Goal: Transaction & Acquisition: Purchase product/service

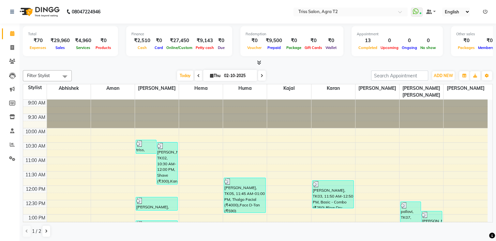
scroll to position [199, 0]
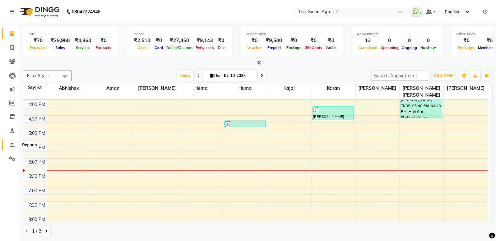
click at [15, 145] on span at bounding box center [12, 144] width 11 height 7
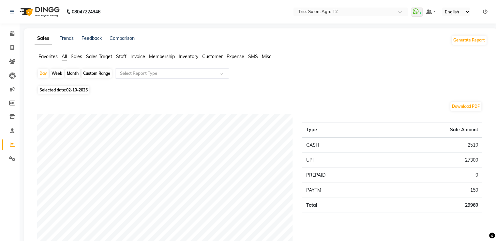
click at [119, 57] on span "Staff" at bounding box center [121, 56] width 10 height 6
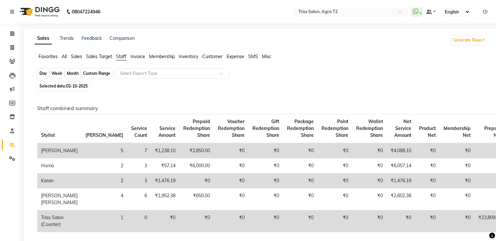
click at [48, 72] on div "Day" at bounding box center [43, 73] width 11 height 9
select select "10"
select select "2025"
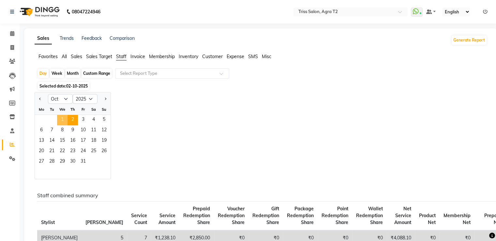
click at [63, 118] on span "1" at bounding box center [62, 120] width 10 height 10
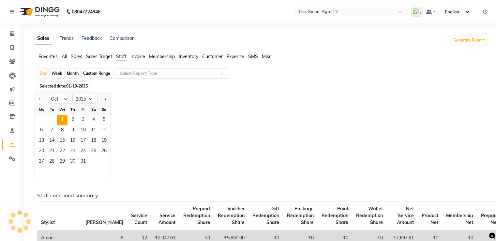
click at [130, 74] on input "text" at bounding box center [166, 73] width 94 height 7
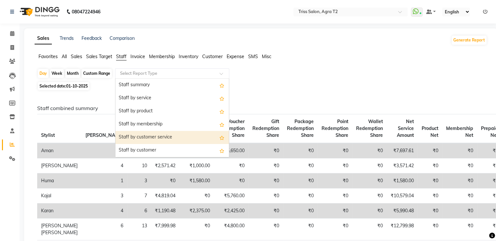
click at [134, 133] on div "Staff by customer service" at bounding box center [171, 137] width 113 height 13
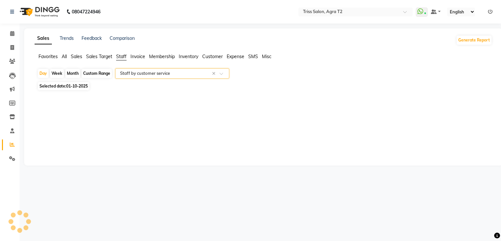
select select "full_report"
select select "csv"
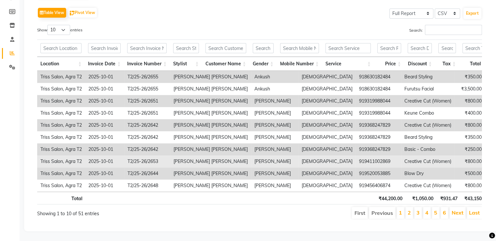
scroll to position [101, 0]
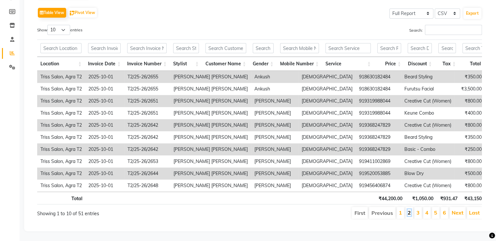
click at [409, 209] on link "2" at bounding box center [408, 212] width 3 height 7
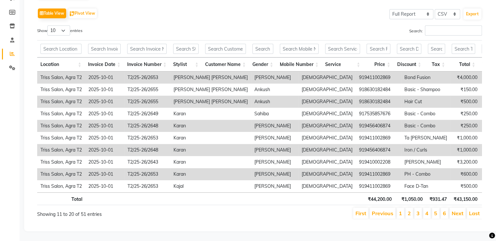
scroll to position [100, 0]
click at [419, 210] on link "3" at bounding box center [417, 213] width 3 height 7
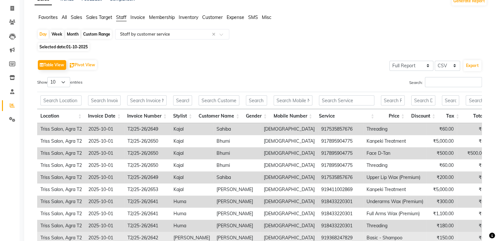
scroll to position [0, 0]
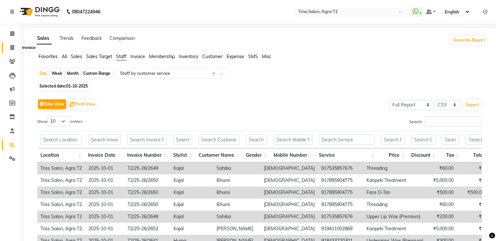
click at [13, 47] on icon at bounding box center [12, 47] width 4 height 5
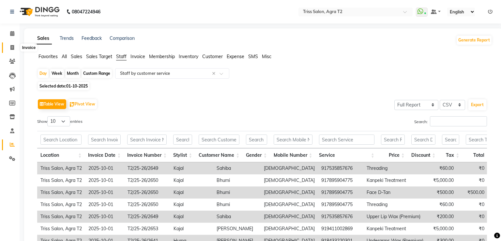
select select "service"
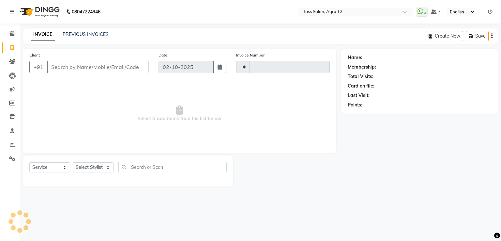
type input "2667"
select select "4301"
click at [90, 37] on link "PREVIOUS INVOICES" at bounding box center [86, 34] width 46 height 6
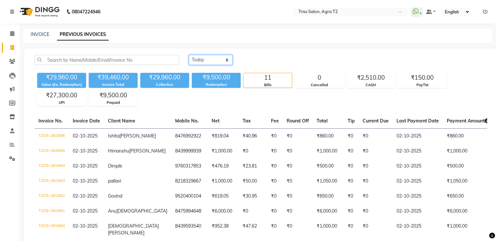
click at [199, 61] on select "Today Yesterday Custom Range" at bounding box center [211, 60] width 44 height 10
select select "yesterday"
click at [189, 55] on select "Today Yesterday Custom Range" at bounding box center [211, 60] width 44 height 10
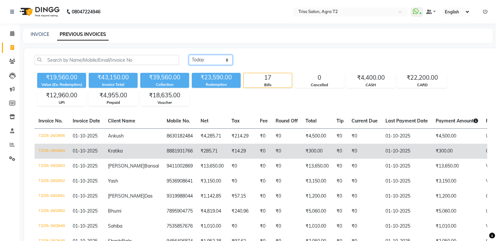
scroll to position [98, 0]
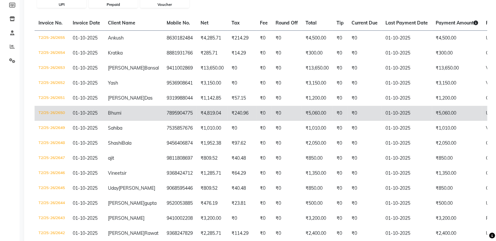
click at [163, 121] on td "7895904775" at bounding box center [180, 113] width 34 height 15
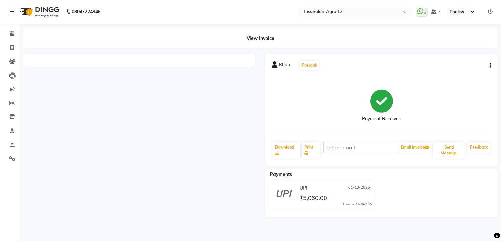
click at [489, 65] on button "button" at bounding box center [489, 65] width 4 height 7
click at [451, 68] on div "Edit Item Staff" at bounding box center [457, 70] width 45 height 8
select select
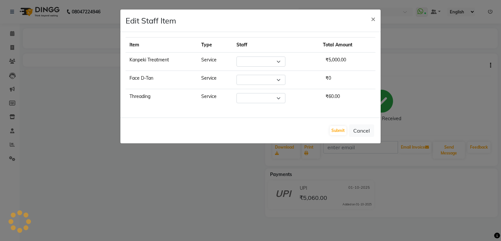
select select "26469"
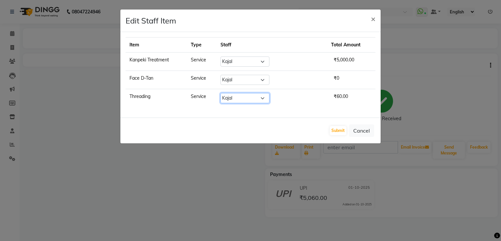
click at [269, 97] on select "Select [PERSON_NAME] [PERSON_NAME] Huma Kajal Karan [PERSON_NAME] [PERSON_NAME]…" at bounding box center [244, 98] width 49 height 10
select select "61633"
click at [236, 93] on select "Select [PERSON_NAME] [PERSON_NAME] Huma Kajal Karan [PERSON_NAME] [PERSON_NAME]…" at bounding box center [244, 98] width 49 height 10
click at [342, 128] on button "Submit" at bounding box center [338, 130] width 17 height 9
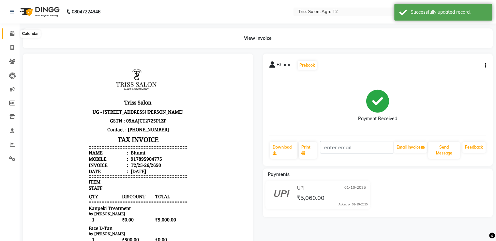
click at [10, 32] on icon at bounding box center [12, 33] width 4 height 5
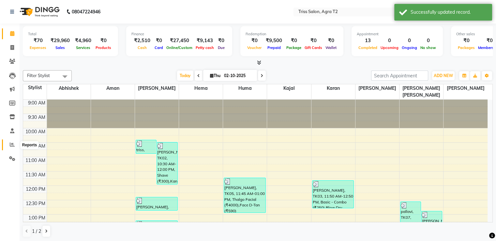
click at [11, 144] on icon at bounding box center [12, 144] width 5 height 5
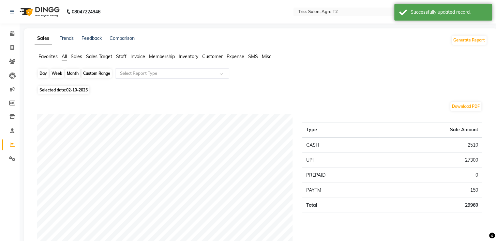
click at [42, 70] on div "Day" at bounding box center [43, 73] width 11 height 9
select select "10"
select select "2025"
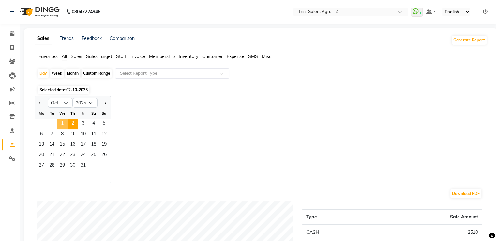
click at [61, 120] on span "1" at bounding box center [62, 124] width 10 height 10
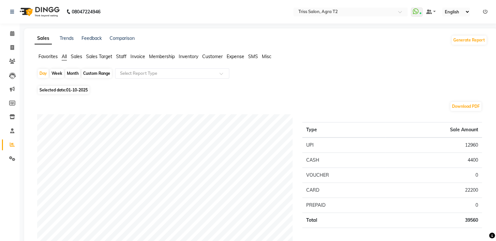
click at [123, 57] on span "Staff" at bounding box center [121, 56] width 10 height 6
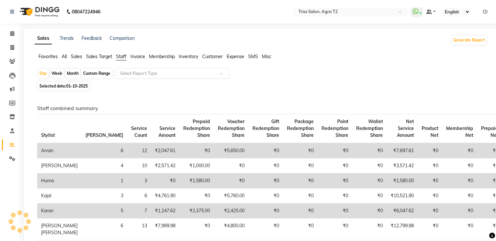
click at [129, 73] on input "text" at bounding box center [166, 73] width 94 height 7
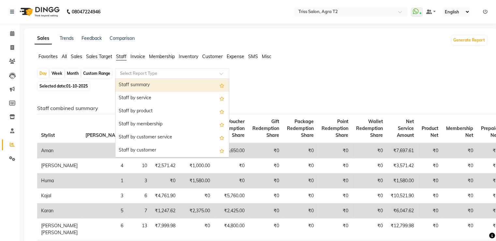
click at [133, 84] on div "Staff summary" at bounding box center [171, 85] width 113 height 13
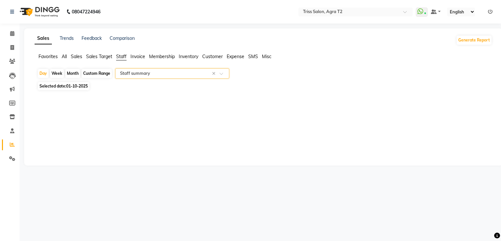
select select "full_report"
select select "csv"
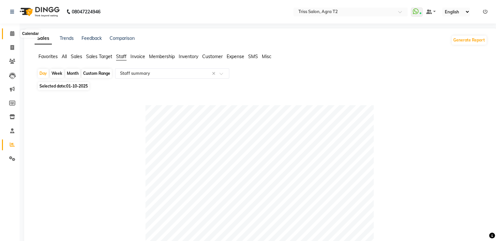
click at [17, 33] on span at bounding box center [12, 33] width 11 height 7
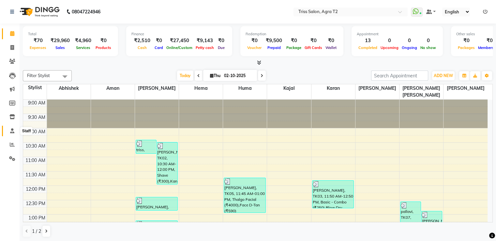
click at [8, 128] on span at bounding box center [12, 130] width 11 height 7
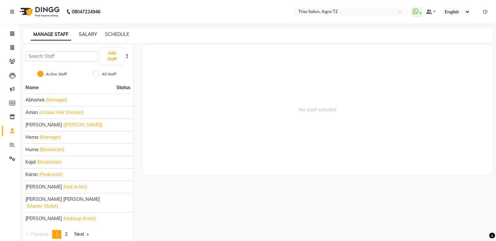
click at [83, 34] on link "SALARY" at bounding box center [88, 34] width 18 height 6
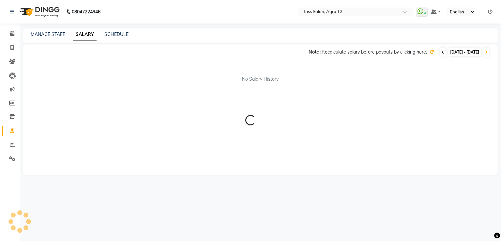
click at [441, 53] on icon at bounding box center [442, 52] width 3 height 4
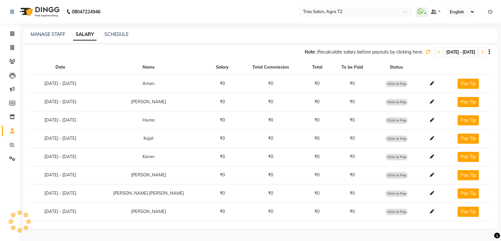
click at [425, 50] on icon at bounding box center [427, 52] width 5 height 5
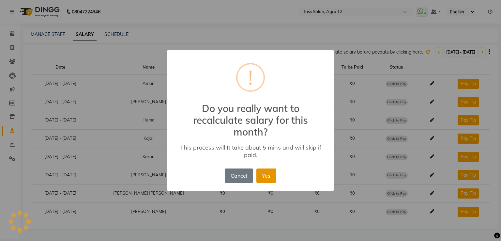
click at [267, 176] on button "Yes" at bounding box center [266, 175] width 20 height 14
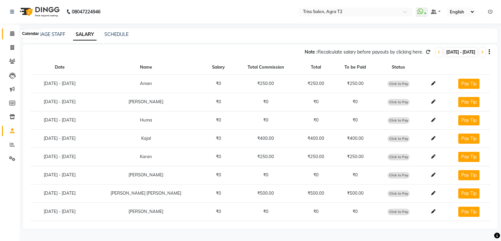
click at [9, 32] on span at bounding box center [12, 33] width 11 height 7
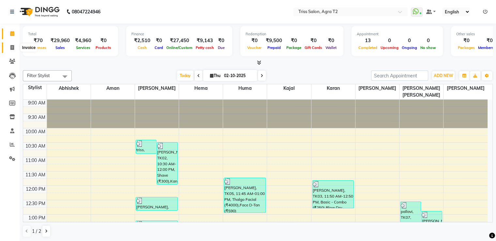
drag, startPoint x: 14, startPoint y: 44, endPoint x: 18, endPoint y: 52, distance: 8.6
click at [14, 44] on span at bounding box center [12, 47] width 11 height 7
select select "service"
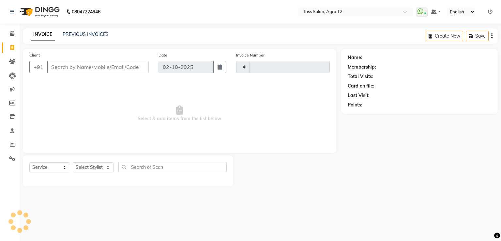
type input "2667"
select select "4301"
click at [94, 163] on select "Select Stylist" at bounding box center [93, 167] width 41 height 10
click at [94, 166] on select "Select Stylist" at bounding box center [93, 167] width 41 height 10
click at [93, 163] on select "Select Stylist" at bounding box center [93, 167] width 41 height 10
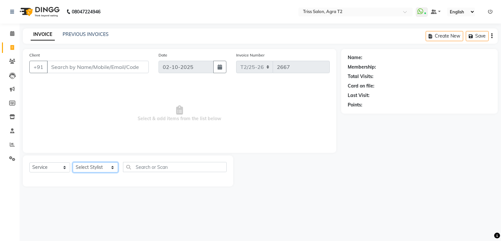
click at [86, 168] on select "Select Stylist [PERSON_NAME] [PERSON_NAME] Huma Kajal Karan [PERSON_NAME] [PERS…" at bounding box center [95, 167] width 45 height 10
select select "14769"
click at [73, 162] on select "Select Stylist [PERSON_NAME] [PERSON_NAME] Huma Kajal Karan [PERSON_NAME] [PERS…" at bounding box center [95, 167] width 45 height 10
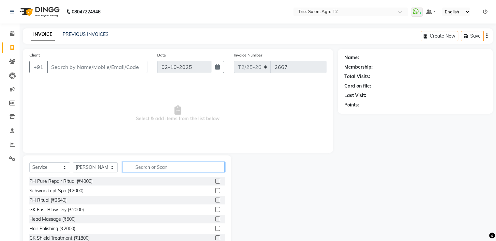
click at [151, 167] on input "text" at bounding box center [174, 167] width 102 height 10
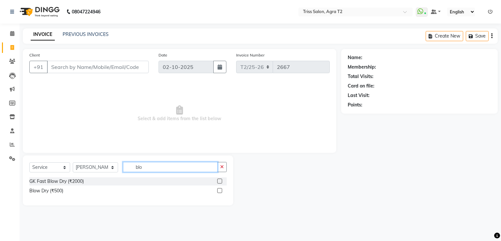
type input "blo"
click at [222, 191] on label at bounding box center [219, 190] width 5 height 5
click at [221, 191] on input "checkbox" at bounding box center [219, 190] width 4 height 4
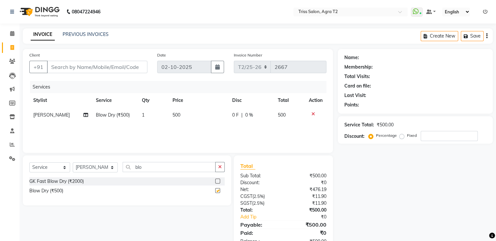
checkbox input "false"
click at [118, 64] on input "Client" at bounding box center [97, 67] width 100 height 12
type input "9"
type input "0"
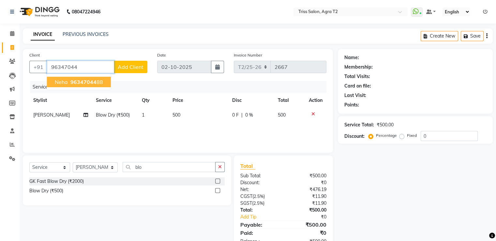
click at [101, 79] on ngb-highlight "96347044 88" at bounding box center [86, 82] width 34 height 7
type input "9634704488"
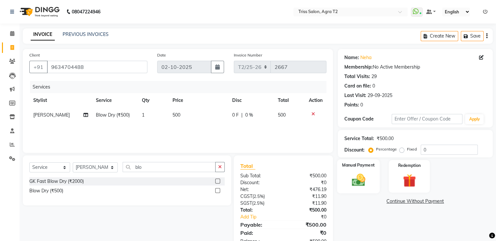
click at [372, 178] on div "Manual Payment" at bounding box center [358, 176] width 43 height 34
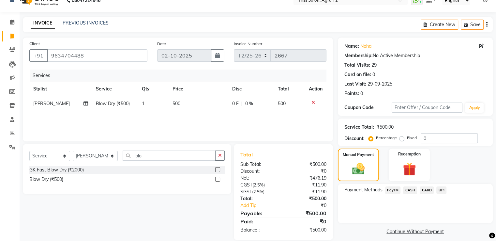
scroll to position [21, 0]
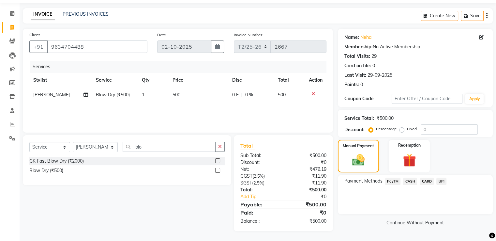
click at [408, 180] on span "CASH" at bounding box center [410, 180] width 14 height 7
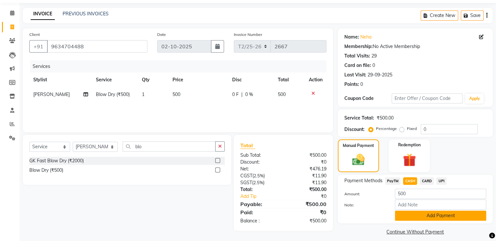
click at [433, 214] on button "Add Payment" at bounding box center [440, 215] width 91 height 10
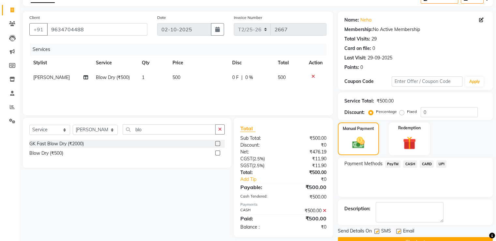
scroll to position [53, 0]
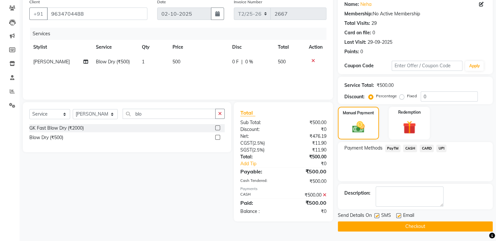
click at [430, 224] on button "Checkout" at bounding box center [415, 226] width 155 height 10
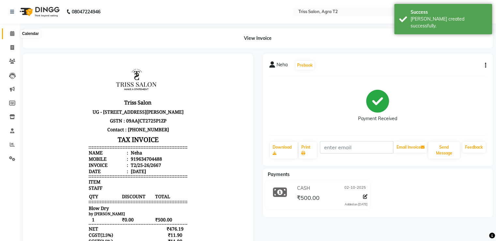
click at [15, 33] on span at bounding box center [12, 33] width 11 height 7
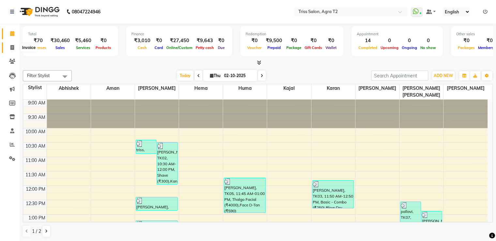
click at [16, 50] on span at bounding box center [12, 47] width 11 height 7
select select "service"
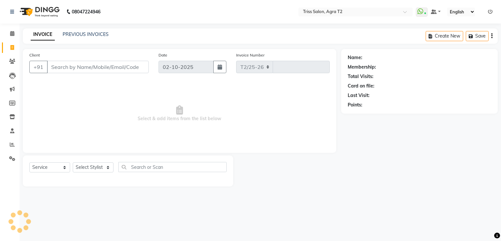
select select "4301"
type input "2668"
click at [85, 67] on input "Client" at bounding box center [98, 67] width 102 height 12
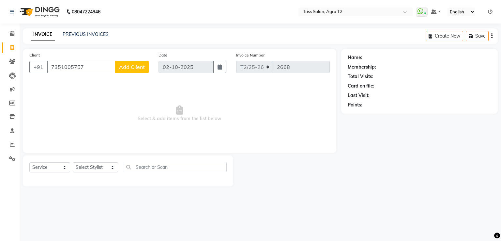
type input "7351005757"
click at [136, 67] on span "Add Client" at bounding box center [132, 67] width 26 height 7
select select "38"
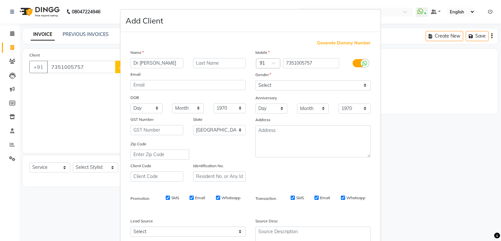
type input "Dr [PERSON_NAME]"
click at [200, 64] on input "text" at bounding box center [219, 63] width 53 height 10
type input "Arora"
click at [340, 86] on select "Select [DEMOGRAPHIC_DATA] [DEMOGRAPHIC_DATA] Other Prefer Not To Say" at bounding box center [312, 85] width 115 height 10
select select "[DEMOGRAPHIC_DATA]"
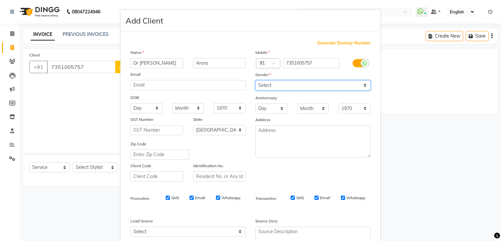
click at [255, 81] on select "Select [DEMOGRAPHIC_DATA] [DEMOGRAPHIC_DATA] Other Prefer Not To Say" at bounding box center [312, 85] width 115 height 10
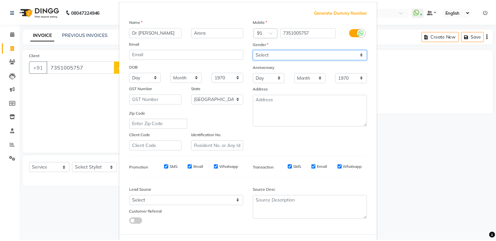
scroll to position [64, 0]
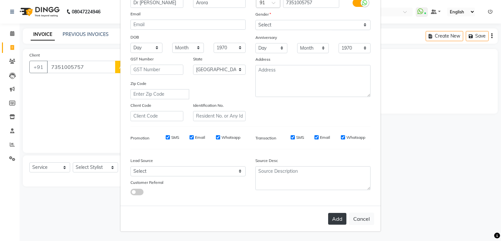
click at [336, 219] on button "Add" at bounding box center [337, 219] width 18 height 12
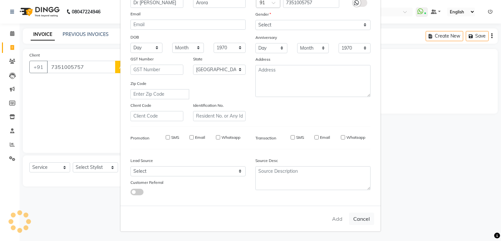
select select
select select "null"
select select
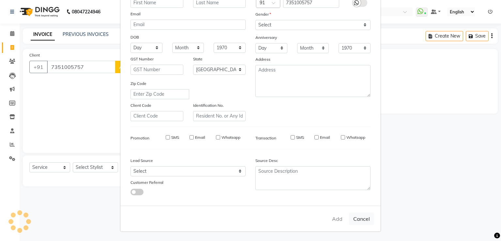
select select
checkbox input "false"
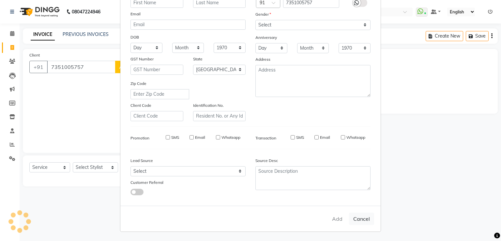
checkbox input "false"
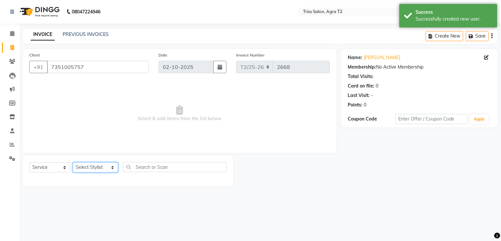
click at [98, 169] on select "Select Stylist [PERSON_NAME] [PERSON_NAME] Huma Kajal Karan [PERSON_NAME] [PERS…" at bounding box center [95, 167] width 45 height 10
select select "49344"
click at [73, 162] on select "Select Stylist [PERSON_NAME] [PERSON_NAME] Huma Kajal Karan [PERSON_NAME] [PERS…" at bounding box center [95, 167] width 45 height 10
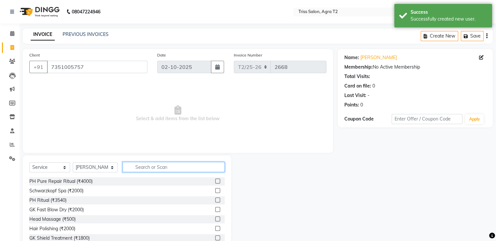
click at [141, 166] on input "text" at bounding box center [174, 167] width 102 height 10
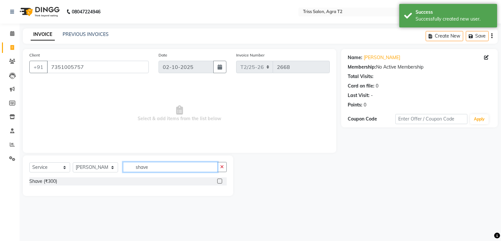
type input "shave"
click at [220, 181] on label at bounding box center [219, 180] width 5 height 5
click at [220, 181] on input "checkbox" at bounding box center [219, 181] width 4 height 4
checkbox input "true"
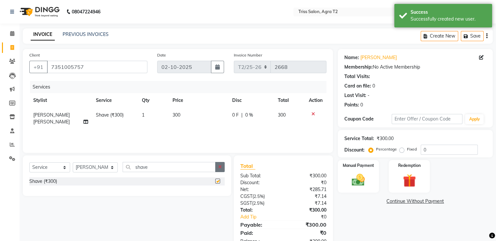
click at [223, 166] on button "button" at bounding box center [219, 167] width 9 height 10
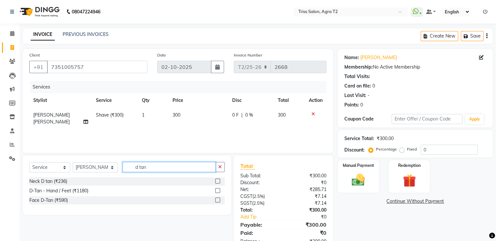
type input "d tan"
click at [218, 200] on label at bounding box center [217, 199] width 5 height 5
click at [218, 200] on input "checkbox" at bounding box center [217, 200] width 4 height 4
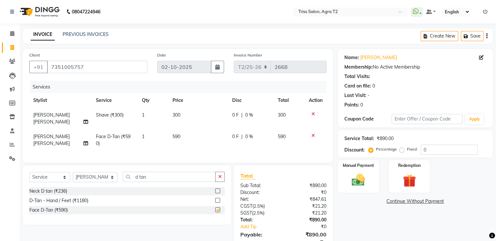
checkbox input "false"
click at [181, 133] on td "590" at bounding box center [199, 140] width 60 height 22
select select "49344"
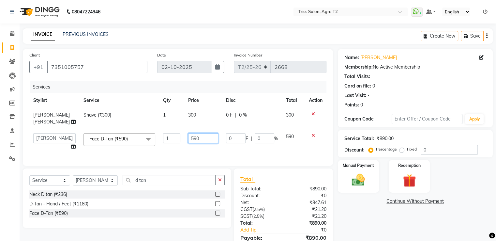
click at [188, 134] on input "590" at bounding box center [203, 138] width 30 height 10
type input "500"
click at [207, 142] on td "500" at bounding box center [203, 141] width 38 height 25
select select "49344"
click at [364, 182] on img at bounding box center [358, 180] width 22 height 16
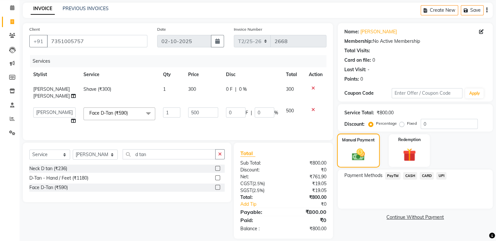
scroll to position [32, 0]
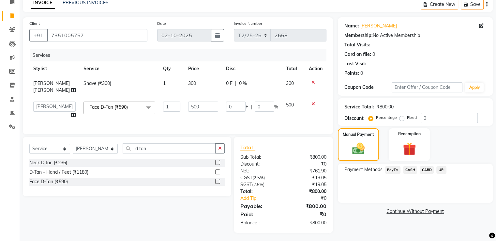
click at [441, 172] on span "UPI" at bounding box center [441, 169] width 10 height 7
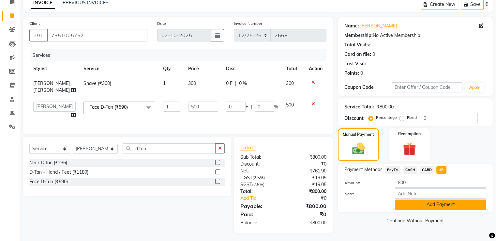
click at [420, 207] on button "Add Payment" at bounding box center [440, 204] width 91 height 10
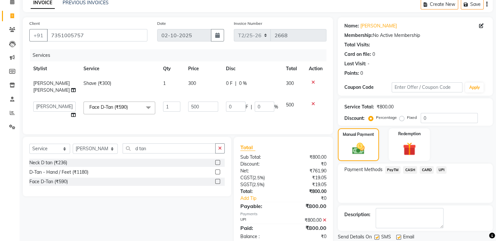
scroll to position [53, 0]
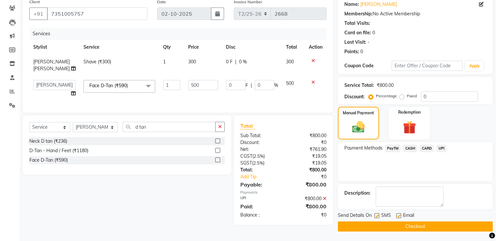
click at [418, 230] on button "Checkout" at bounding box center [415, 226] width 155 height 10
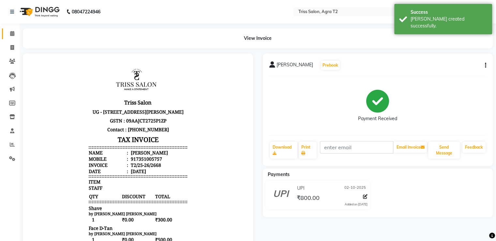
click at [14, 31] on span at bounding box center [12, 33] width 11 height 7
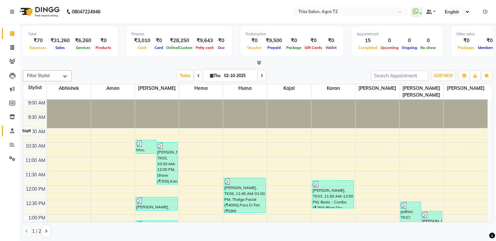
click at [13, 129] on icon at bounding box center [12, 130] width 4 height 5
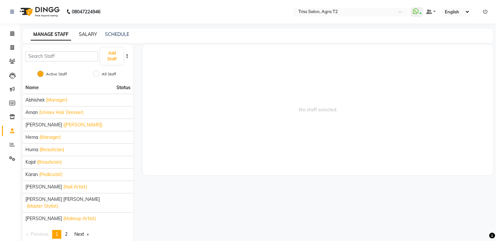
click at [89, 36] on link "SALARY" at bounding box center [88, 34] width 18 height 6
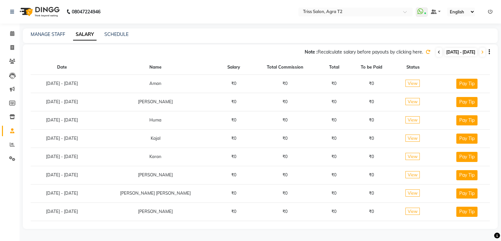
click at [437, 52] on icon at bounding box center [438, 52] width 3 height 4
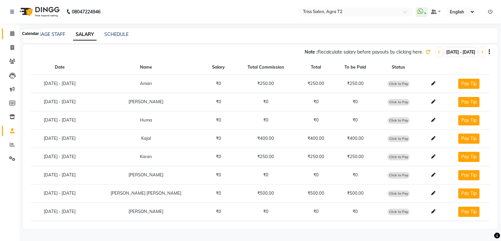
click at [9, 33] on span at bounding box center [12, 33] width 11 height 7
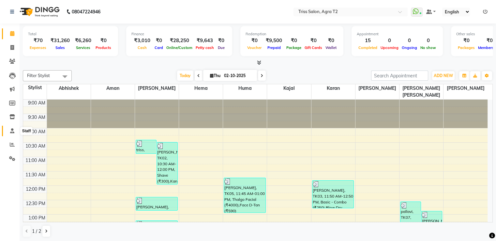
click at [12, 133] on span at bounding box center [12, 130] width 11 height 7
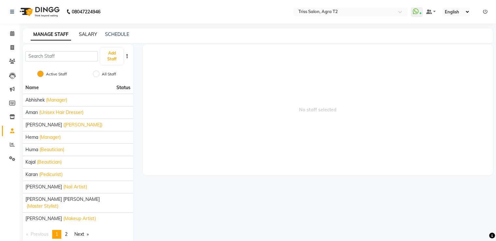
click at [87, 34] on link "SALARY" at bounding box center [88, 34] width 18 height 6
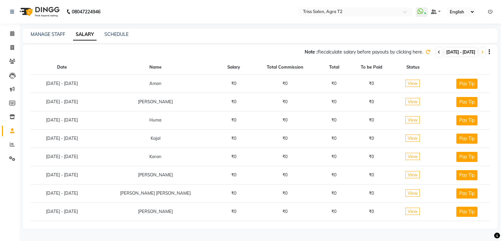
click at [436, 52] on span at bounding box center [439, 52] width 6 height 9
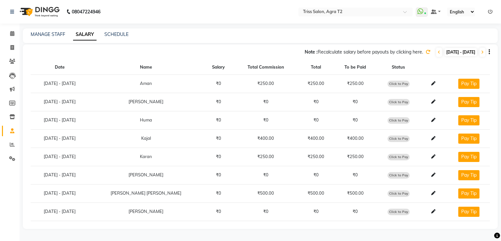
click at [387, 155] on span "Click to Pay" at bounding box center [398, 157] width 22 height 7
select select "1"
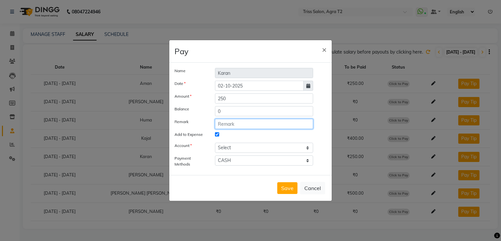
click at [220, 122] on input "text" at bounding box center [264, 124] width 98 height 10
type input "Daily incentive-1/10/25"
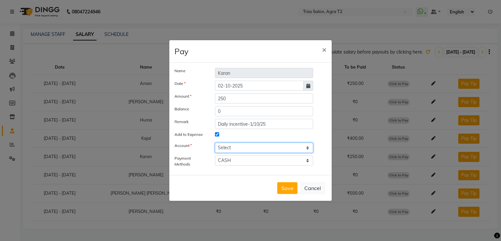
click at [271, 146] on select "Select [PERSON_NAME] cash" at bounding box center [264, 147] width 98 height 10
select select "2533"
click at [215, 142] on select "Select [PERSON_NAME] cash" at bounding box center [264, 147] width 98 height 10
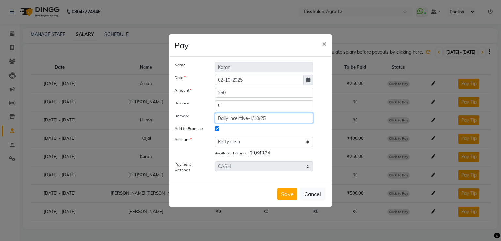
drag, startPoint x: 216, startPoint y: 116, endPoint x: 288, endPoint y: 123, distance: 72.0
click at [288, 123] on input "Daily incentive-1/10/25" at bounding box center [264, 118] width 98 height 10
click at [286, 193] on button "Save" at bounding box center [287, 194] width 20 height 12
select select
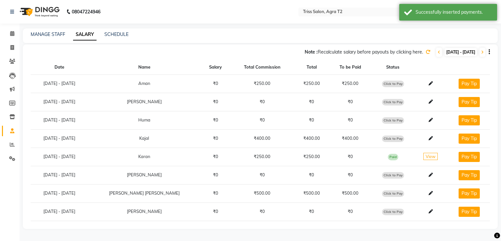
click at [389, 192] on span "Click to Pay" at bounding box center [393, 193] width 22 height 7
select select "1"
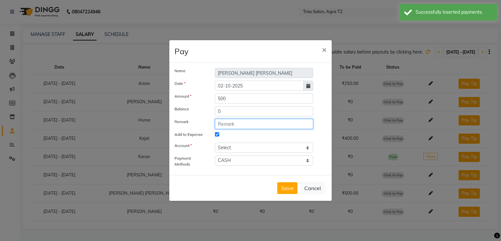
click at [227, 122] on input "text" at bounding box center [264, 124] width 98 height 10
paste input "Daily incentive-1/10/25"
type input "Daily incentive-1/10/25"
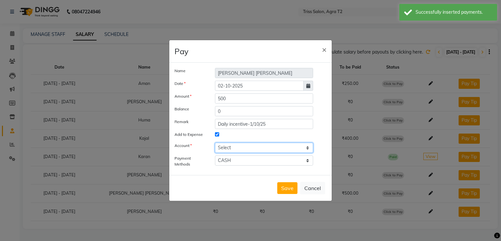
click at [263, 147] on select "Select [PERSON_NAME] cash" at bounding box center [264, 147] width 98 height 10
select select "2533"
click at [215, 142] on select "Select [PERSON_NAME] cash" at bounding box center [264, 147] width 98 height 10
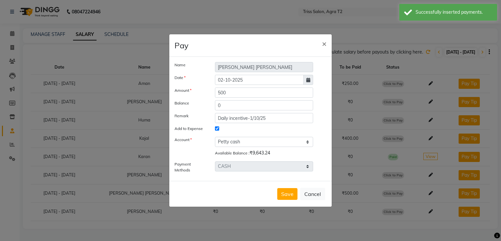
click at [289, 191] on button "Save" at bounding box center [287, 194] width 20 height 12
select select
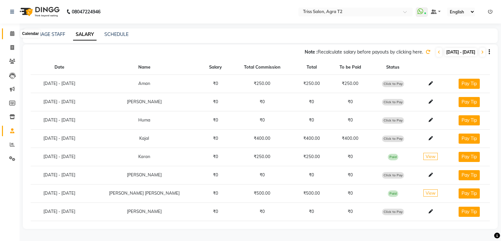
click at [12, 35] on icon at bounding box center [12, 33] width 4 height 5
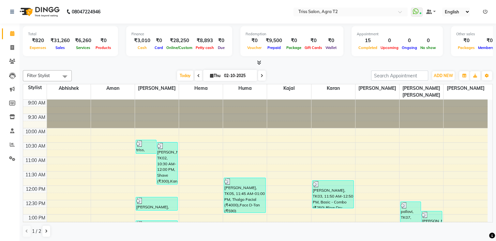
click at [147, 74] on div "Today Thu 02-10-2025" at bounding box center [221, 76] width 293 height 10
click at [10, 48] on icon at bounding box center [12, 47] width 4 height 5
select select "service"
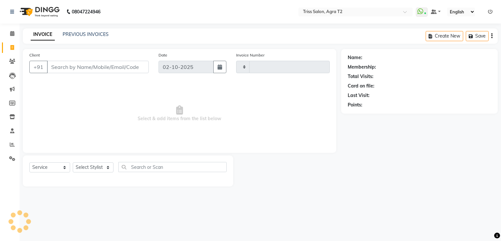
type input "2669"
select select "4301"
click at [82, 170] on select "Select Stylist [PERSON_NAME] [PERSON_NAME] Huma Kajal Karan [PERSON_NAME] [PERS…" at bounding box center [95, 167] width 45 height 10
select select "49099"
click at [73, 162] on select "Select Stylist [PERSON_NAME] [PERSON_NAME] Huma Kajal Karan [PERSON_NAME] [PERS…" at bounding box center [95, 167] width 45 height 10
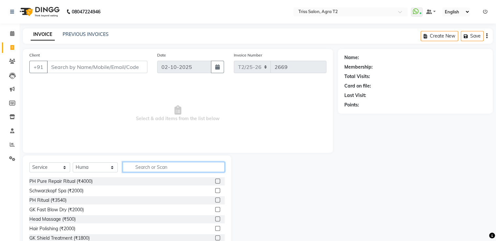
click at [129, 169] on input "text" at bounding box center [174, 167] width 102 height 10
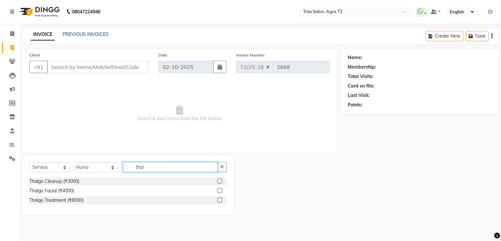
type input "thal"
click at [221, 189] on label at bounding box center [219, 190] width 5 height 5
click at [221, 189] on input "checkbox" at bounding box center [219, 190] width 4 height 4
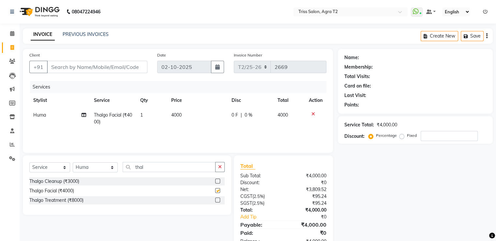
checkbox input "false"
click at [186, 115] on td "4000" at bounding box center [197, 119] width 60 height 22
select select "49099"
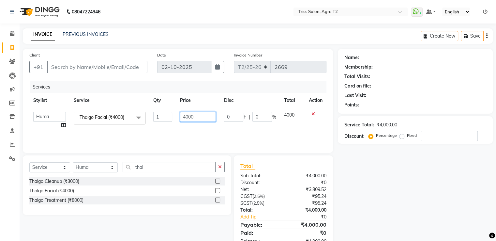
click at [189, 119] on input "4000" at bounding box center [198, 116] width 36 height 10
type input "6500"
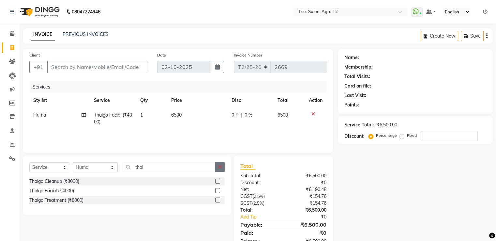
click at [220, 169] on icon "button" at bounding box center [220, 166] width 4 height 5
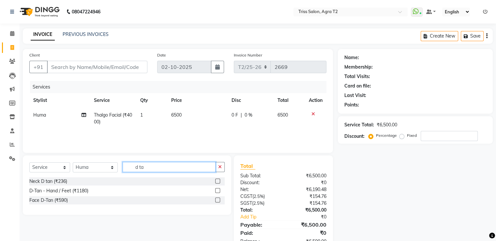
type input "d ta"
click at [217, 200] on label at bounding box center [217, 199] width 5 height 5
click at [217, 200] on input "checkbox" at bounding box center [217, 200] width 4 height 4
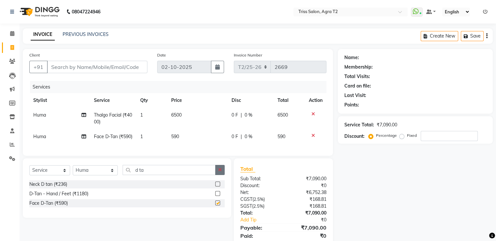
checkbox input "false"
click at [220, 172] on icon "button" at bounding box center [220, 169] width 4 height 5
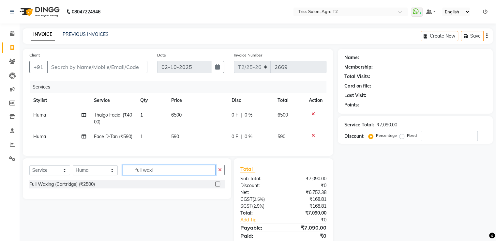
type input "full waxi"
click at [217, 186] on label at bounding box center [217, 183] width 5 height 5
click at [217, 186] on input "checkbox" at bounding box center [217, 184] width 4 height 4
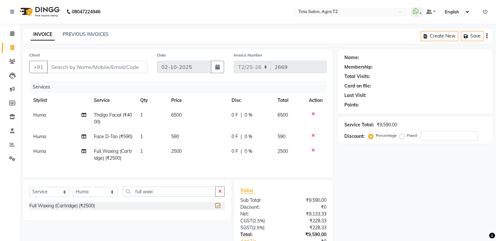
checkbox input "false"
click at [218, 193] on icon "button" at bounding box center [220, 191] width 4 height 5
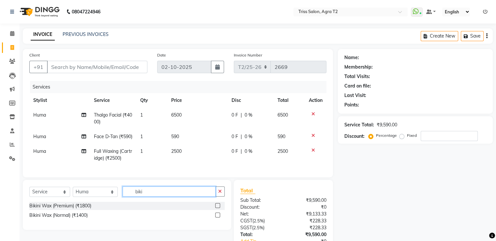
type input "biki"
click at [217, 208] on label at bounding box center [217, 205] width 5 height 5
click at [217, 208] on input "checkbox" at bounding box center [217, 205] width 4 height 4
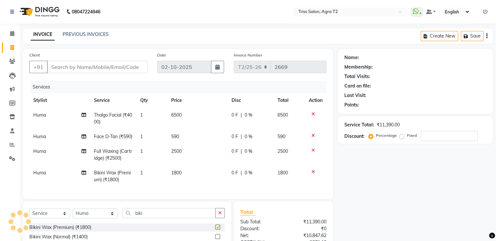
checkbox input "false"
click at [117, 70] on input "Client" at bounding box center [97, 67] width 100 height 12
type input "8"
type input "0"
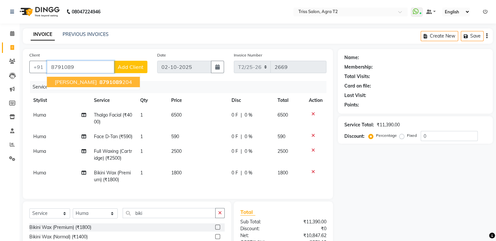
click at [109, 80] on button "[PERSON_NAME] 8791089 204" at bounding box center [93, 82] width 93 height 10
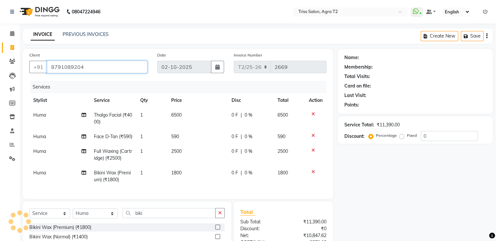
type input "8791089204"
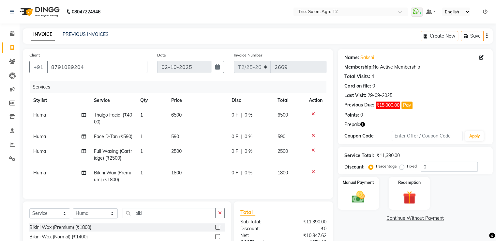
scroll to position [78, 0]
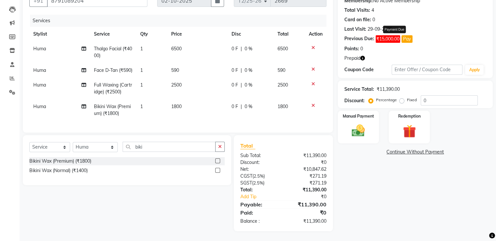
click at [406, 35] on button "Pay" at bounding box center [406, 38] width 11 height 7
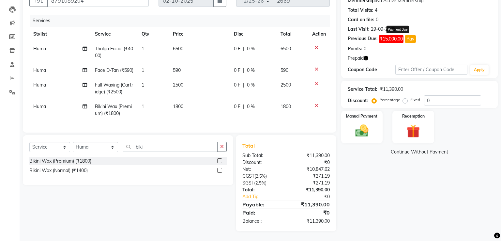
select select "1"
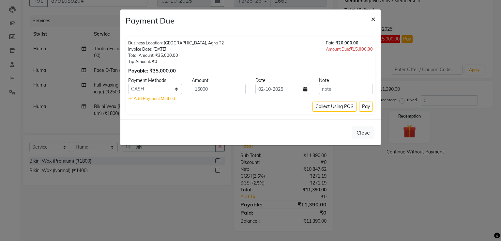
click at [371, 17] on span "×" at bounding box center [373, 19] width 5 height 10
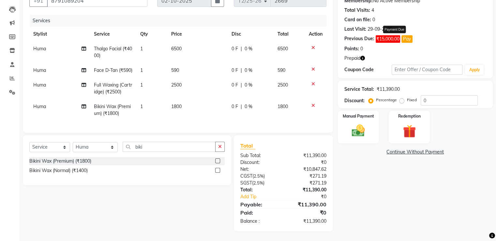
click at [173, 67] on span "590" at bounding box center [175, 70] width 8 height 6
select select "49099"
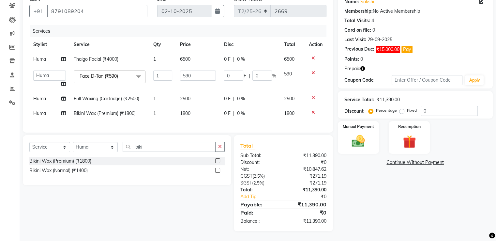
scroll to position [61, 0]
click at [187, 71] on input "590" at bounding box center [198, 75] width 36 height 10
type input "500"
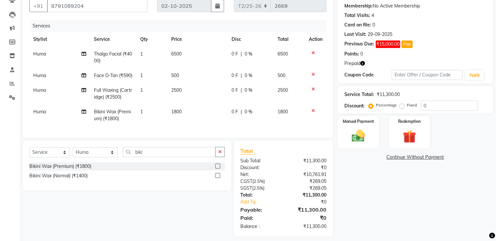
click at [185, 107] on tbody "Huma Thalgo Facial (₹4000) 1 6500 0 F | 0 % 6500 Huma Face D-Tan (₹590) 1 500 0…" at bounding box center [177, 86] width 297 height 79
click at [177, 114] on span "1800" at bounding box center [176, 112] width 10 height 6
select select "49099"
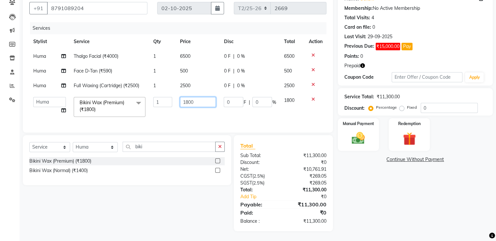
click at [186, 102] on input "1800" at bounding box center [198, 102] width 36 height 10
click at [188, 99] on input "1800" at bounding box center [198, 102] width 36 height 10
type input "2000"
click at [186, 114] on td "2000" at bounding box center [198, 107] width 44 height 28
select select "49099"
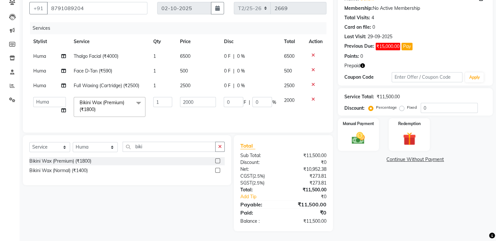
click at [228, 71] on span "0 F" at bounding box center [227, 70] width 7 height 7
select select "49099"
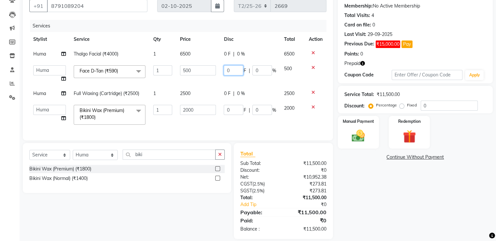
click at [236, 71] on input "0" at bounding box center [234, 70] width 20 height 10
type input "500"
click at [218, 118] on td "2000" at bounding box center [198, 115] width 44 height 28
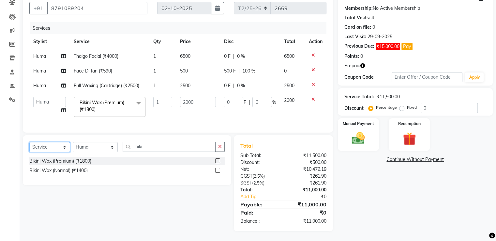
click at [57, 152] on select "Select Service Product Membership Package Voucher Prepaid Gift Card" at bounding box center [49, 147] width 41 height 10
select select "product"
click at [29, 145] on select "Select Service Product Membership Package Voucher Prepaid Gift Card" at bounding box center [49, 147] width 41 height 10
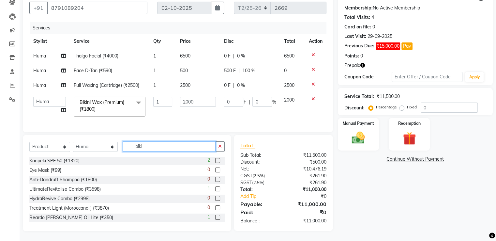
click at [186, 146] on input "biki" at bounding box center [169, 146] width 93 height 10
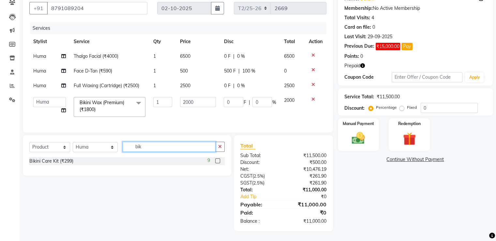
type input "bik"
click at [218, 162] on label at bounding box center [217, 160] width 5 height 5
click at [218, 162] on input "checkbox" at bounding box center [217, 161] width 4 height 4
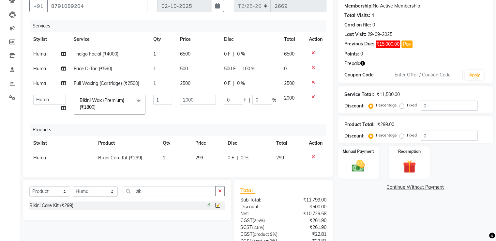
checkbox input "false"
click at [201, 158] on span "299" at bounding box center [199, 158] width 8 height 6
select select "49099"
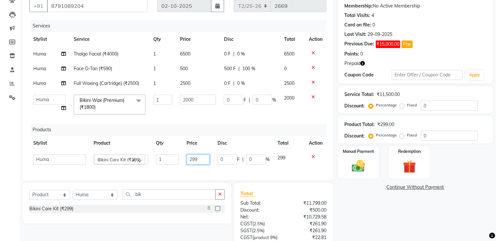
click at [203, 158] on input "299" at bounding box center [197, 159] width 23 height 10
type input "2"
type input "300"
click at [207, 172] on div "Services Stylist Service Qty Price Disc Total Action Huma Thalgo Facial (₹4000)…" at bounding box center [177, 97] width 297 height 154
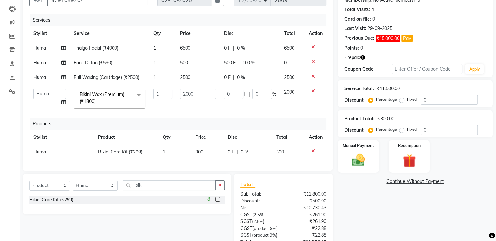
scroll to position [66, 0]
click at [411, 156] on img at bounding box center [409, 161] width 21 height 16
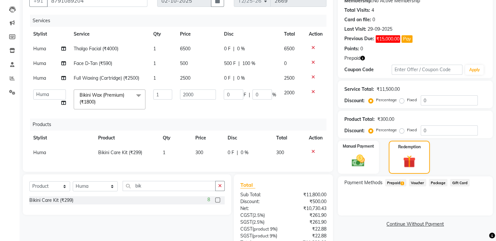
click at [395, 183] on span "Prepaid 1" at bounding box center [395, 182] width 21 height 7
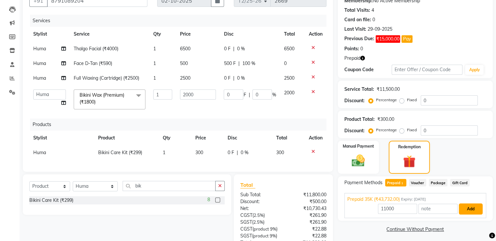
click at [470, 210] on button "Add" at bounding box center [471, 208] width 24 height 11
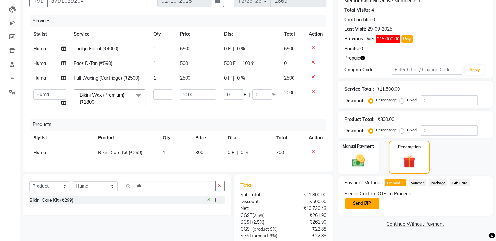
click at [365, 203] on button "Send OTP" at bounding box center [362, 203] width 34 height 11
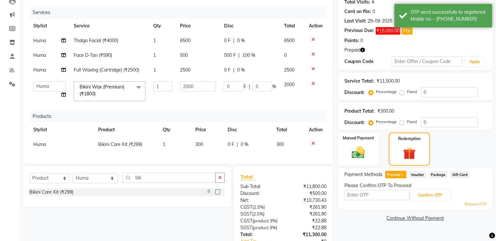
scroll to position [131, 0]
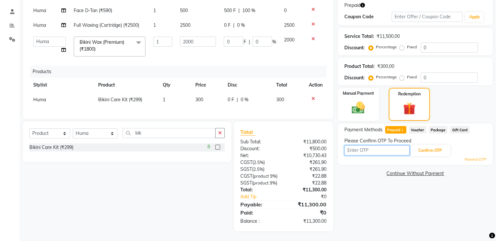
click at [352, 145] on input "text" at bounding box center [376, 150] width 65 height 10
type input "2594"
click at [433, 145] on button "Confirm OTP" at bounding box center [430, 150] width 40 height 11
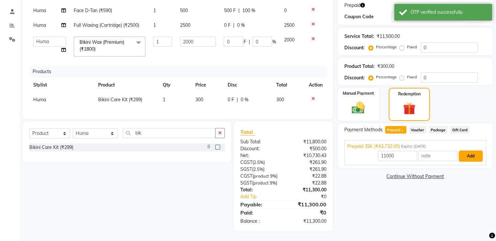
click at [473, 150] on button "Add" at bounding box center [471, 155] width 24 height 11
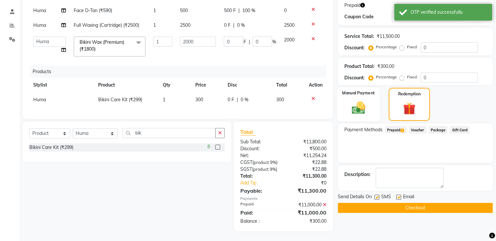
click at [358, 100] on img at bounding box center [358, 108] width 22 height 16
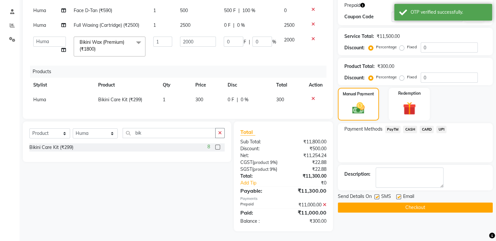
click at [443, 125] on span "UPI" at bounding box center [441, 128] width 10 height 7
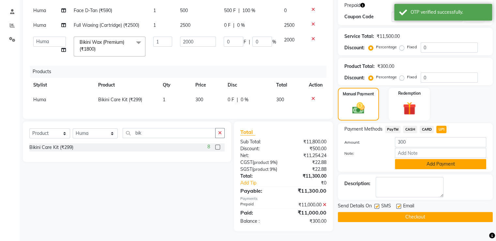
click at [433, 159] on button "Add Payment" at bounding box center [440, 164] width 91 height 10
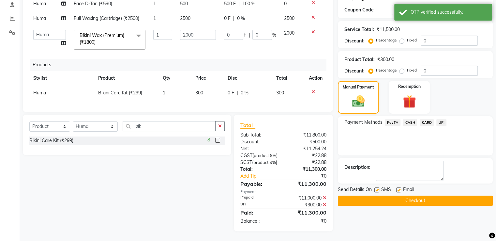
click at [406, 195] on button "Checkout" at bounding box center [415, 200] width 155 height 10
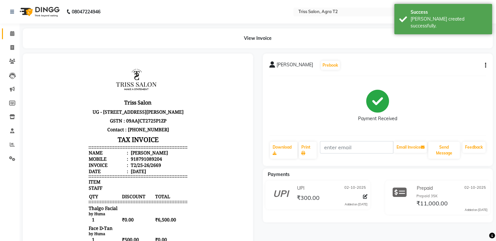
click at [12, 30] on span at bounding box center [12, 33] width 11 height 7
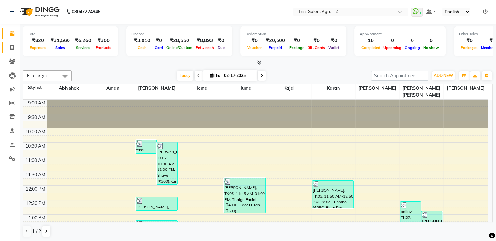
click at [8, 47] on span at bounding box center [12, 47] width 11 height 7
select select "service"
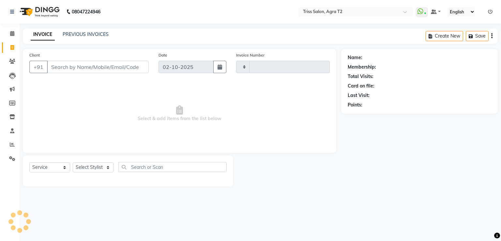
type input "2670"
select select "4301"
click at [90, 33] on link "PREVIOUS INVOICES" at bounding box center [86, 34] width 46 height 6
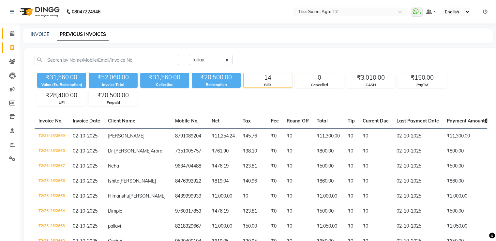
click at [13, 30] on link "Calendar" at bounding box center [10, 33] width 16 height 11
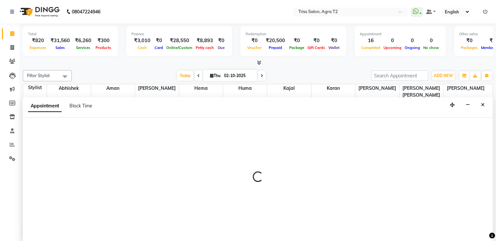
scroll to position [0, 0]
select select "14770"
select select "tentative"
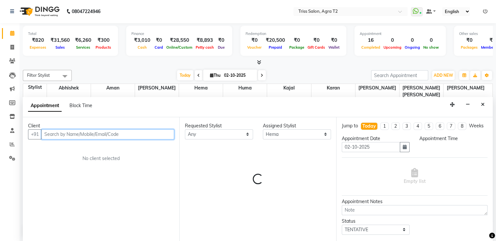
select select "735"
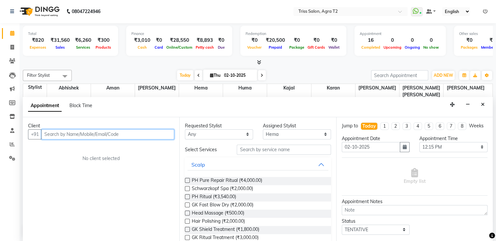
scroll to position [0, 0]
click at [484, 102] on icon "Close" at bounding box center [483, 104] width 4 height 5
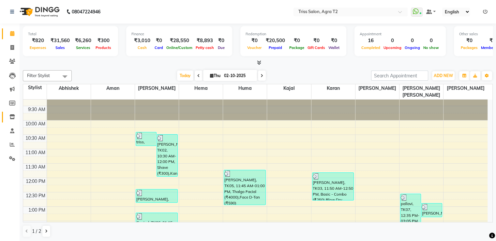
click at [9, 117] on icon at bounding box center [12, 116] width 6 height 5
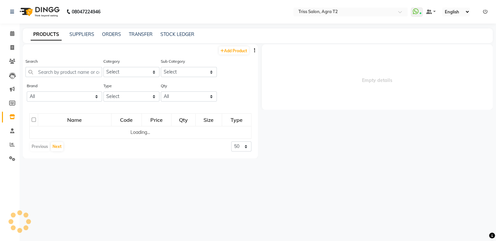
select select
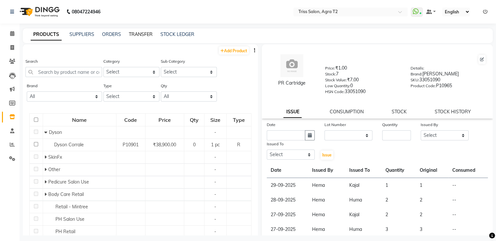
click at [141, 33] on link "TRANSFER" at bounding box center [141, 34] width 24 height 6
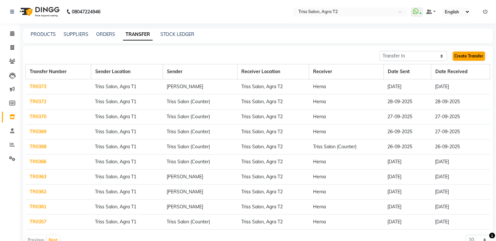
click at [466, 56] on link "Create Transfer" at bounding box center [468, 56] width 32 height 9
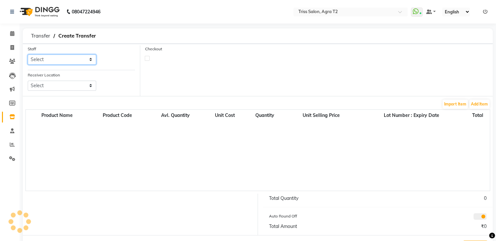
click at [81, 57] on select "Select [PERSON_NAME] [PERSON_NAME] Huma Kajal Karan [PERSON_NAME] [PERSON_NAME]…" at bounding box center [62, 59] width 68 height 10
click at [115, 55] on div "Staff Select [PERSON_NAME] [PERSON_NAME] Huma Kajal Karan [PERSON_NAME] [PERSON…" at bounding box center [81, 57] width 117 height 24
click at [485, 103] on button "Add Item" at bounding box center [479, 103] width 20 height 9
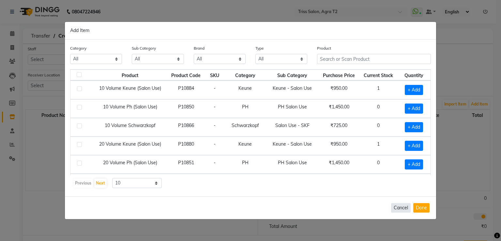
click at [396, 212] on button "Cancel" at bounding box center [401, 207] width 20 height 9
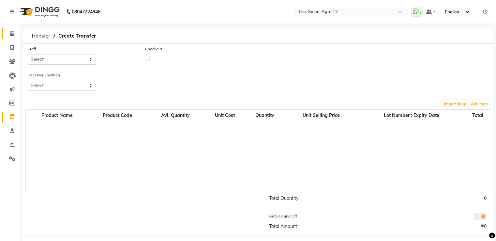
click at [10, 28] on link "Calendar" at bounding box center [10, 33] width 16 height 11
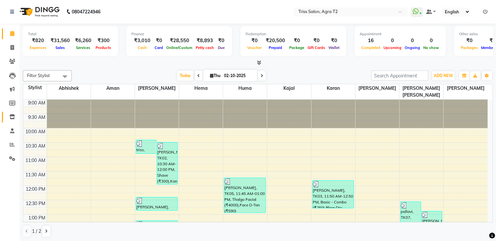
click at [9, 112] on link "Inventory" at bounding box center [10, 116] width 16 height 11
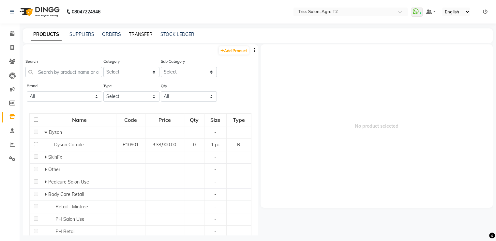
click at [142, 37] on link "TRANSFER" at bounding box center [141, 34] width 24 height 6
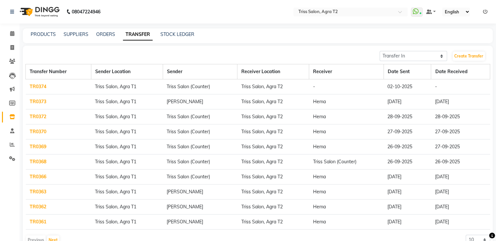
click at [43, 88] on link "TR0374" at bounding box center [38, 86] width 17 height 6
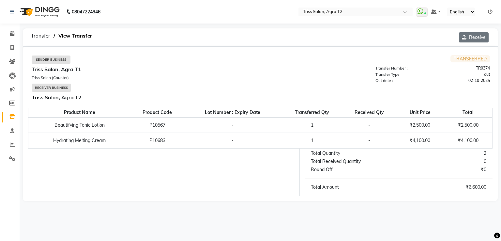
click at [465, 35] on icon "button" at bounding box center [465, 37] width 7 height 5
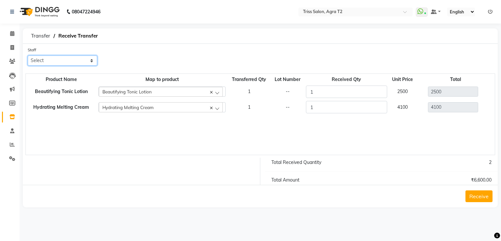
click at [87, 63] on select "Select [PERSON_NAME] [PERSON_NAME] Huma Kajal Karan [PERSON_NAME] [PERSON_NAME]…" at bounding box center [62, 60] width 69 height 10
select select "14770"
click at [28, 56] on select "Select [PERSON_NAME] [PERSON_NAME] Huma Kajal Karan [PERSON_NAME] [PERSON_NAME]…" at bounding box center [62, 60] width 69 height 10
click at [473, 195] on button "Receive" at bounding box center [478, 196] width 27 height 12
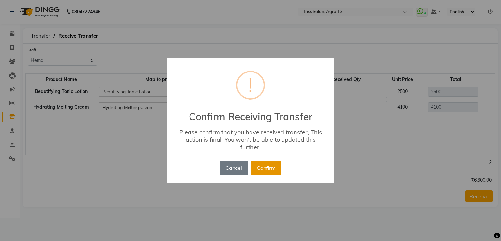
click at [264, 168] on button "Confirm" at bounding box center [266, 167] width 30 height 14
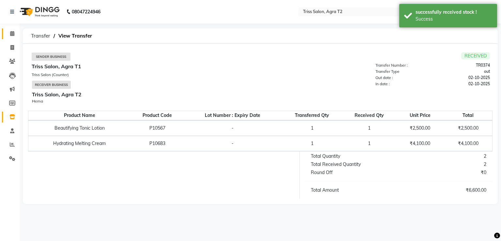
click at [13, 33] on icon at bounding box center [12, 33] width 4 height 5
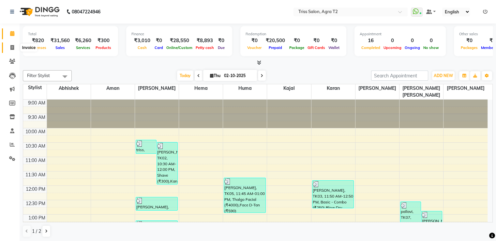
click at [13, 46] on icon at bounding box center [12, 47] width 4 height 5
select select "service"
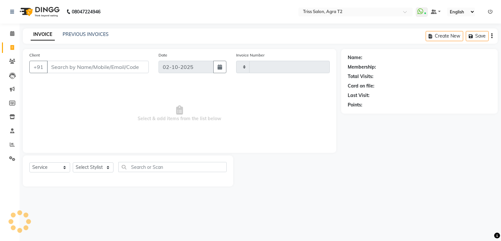
type input "2670"
select select "4301"
click at [80, 34] on link "PREVIOUS INVOICES" at bounding box center [86, 34] width 46 height 6
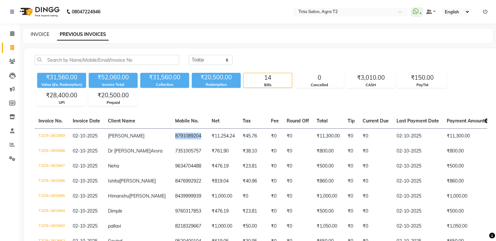
click at [35, 32] on link "INVOICE" at bounding box center [40, 34] width 19 height 6
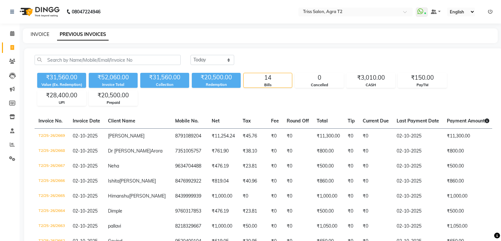
select select "service"
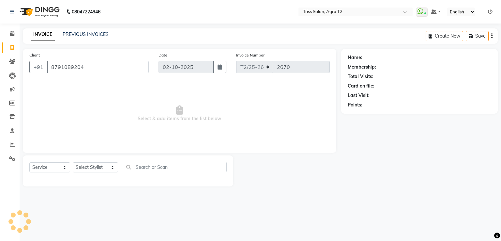
type input "8791089204"
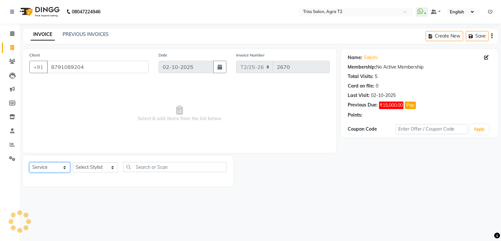
click at [52, 169] on select "Select Service Product Membership Package Voucher Prepaid Gift Card" at bounding box center [49, 167] width 41 height 10
select select "product"
click at [29, 162] on select "Select Service Product Membership Package Voucher Prepaid Gift Card" at bounding box center [49, 167] width 41 height 10
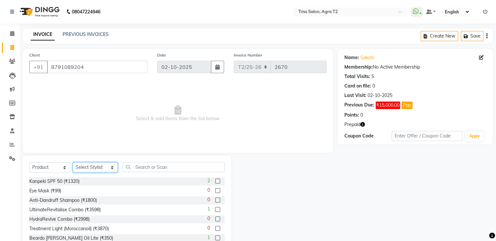
click at [92, 170] on select "Select Stylist [PERSON_NAME] [PERSON_NAME] Huma Kajal Karan [PERSON_NAME] [PERS…" at bounding box center [95, 167] width 45 height 10
select select "49099"
click at [73, 162] on select "Select Stylist [PERSON_NAME] [PERSON_NAME] Huma Kajal Karan [PERSON_NAME] [PERS…" at bounding box center [95, 167] width 45 height 10
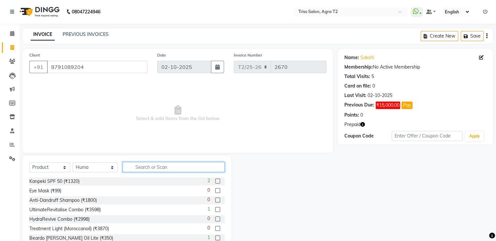
click at [135, 167] on input "text" at bounding box center [174, 167] width 102 height 10
type input "hydra"
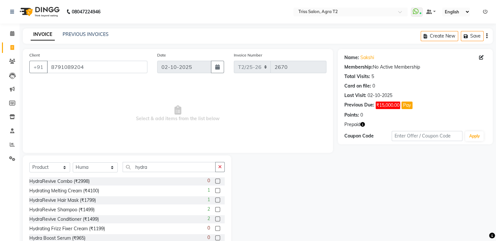
click at [215, 190] on label at bounding box center [217, 190] width 5 height 5
click at [215, 190] on input "checkbox" at bounding box center [217, 190] width 4 height 4
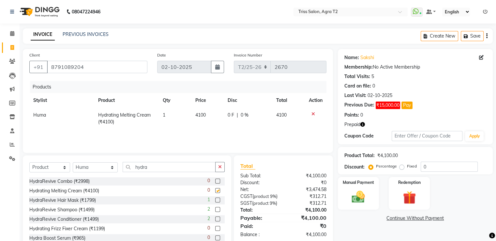
checkbox input "false"
click at [220, 166] on icon "button" at bounding box center [220, 166] width 4 height 5
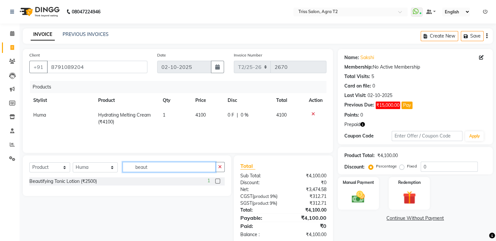
type input "beaut"
click at [218, 180] on label at bounding box center [217, 180] width 5 height 5
click at [218, 180] on input "checkbox" at bounding box center [217, 181] width 4 height 4
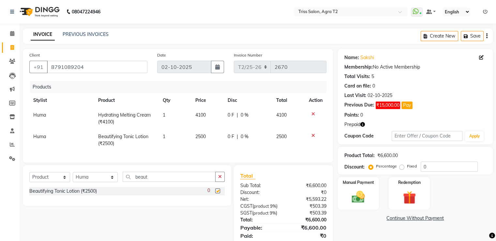
checkbox input "false"
click at [200, 119] on td "4100" at bounding box center [207, 119] width 33 height 22
select select "49099"
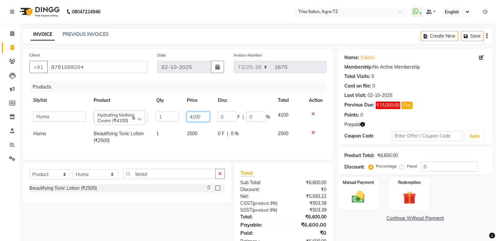
click at [195, 118] on input "4100" at bounding box center [197, 116] width 23 height 10
type input "4200"
click at [193, 141] on td "2500" at bounding box center [198, 137] width 31 height 22
select select "49099"
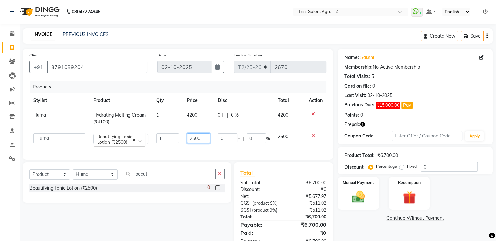
click at [196, 139] on input "2500" at bounding box center [198, 138] width 23 height 10
type input "2700"
click at [209, 147] on td "2700" at bounding box center [198, 138] width 31 height 19
select select "49099"
click at [437, 166] on input "0" at bounding box center [448, 166] width 57 height 10
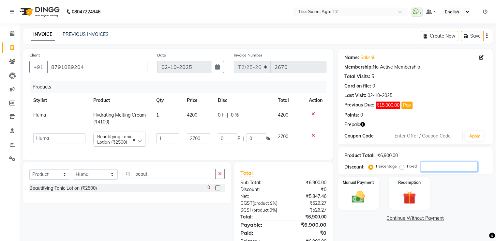
type input "1"
type input "27"
type input "1"
type input "10"
type input "270"
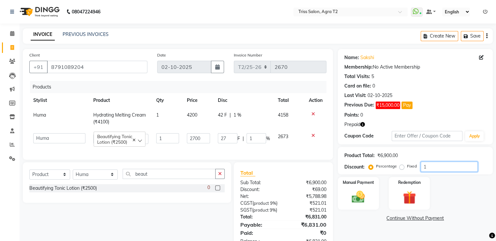
type input "10"
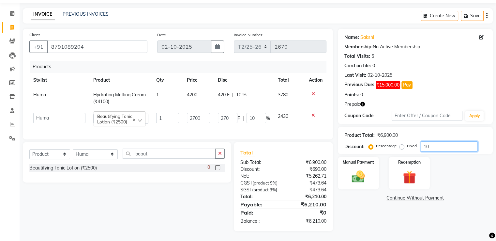
type input "10"
click at [359, 156] on div "Manual Payment" at bounding box center [358, 173] width 43 height 34
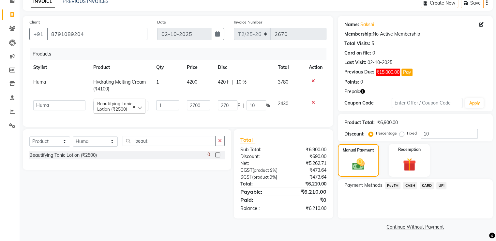
click at [443, 182] on span "UPI" at bounding box center [441, 185] width 10 height 7
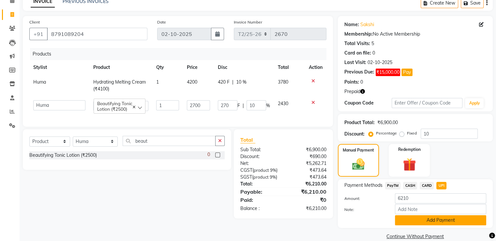
click at [428, 221] on button "Add Payment" at bounding box center [440, 220] width 91 height 10
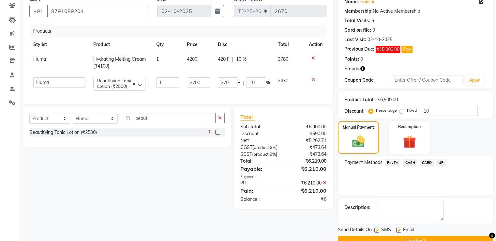
scroll to position [70, 0]
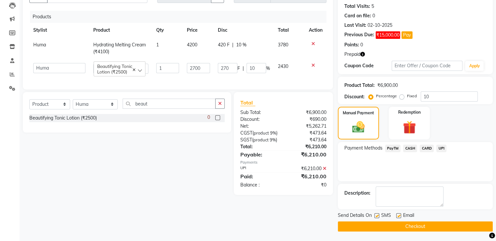
click at [402, 223] on button "Checkout" at bounding box center [415, 226] width 155 height 10
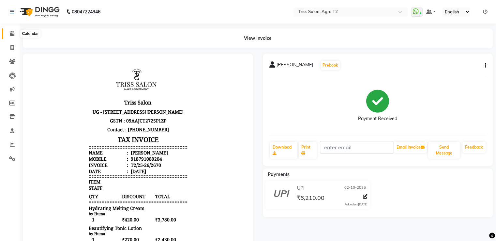
click at [10, 34] on icon at bounding box center [12, 33] width 4 height 5
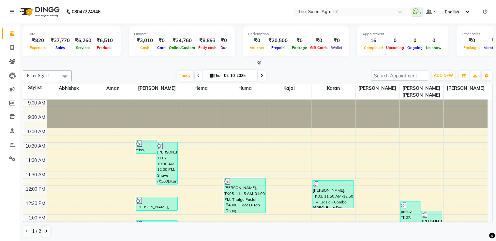
click at [259, 62] on icon at bounding box center [259, 62] width 4 height 5
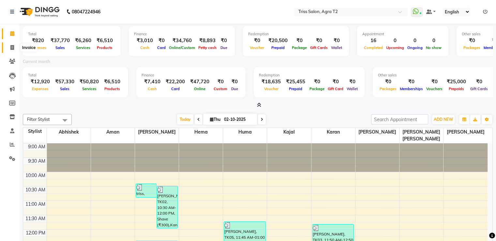
click at [13, 44] on span at bounding box center [12, 47] width 11 height 7
select select "service"
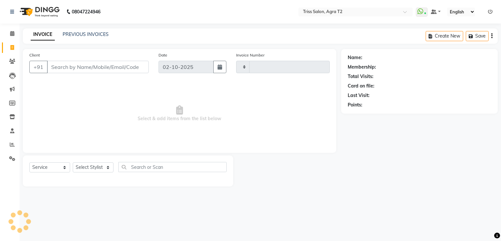
type input "2671"
select select "4301"
click at [13, 34] on icon at bounding box center [12, 33] width 4 height 5
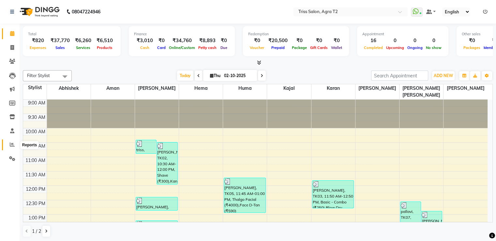
click at [10, 144] on icon at bounding box center [12, 144] width 5 height 5
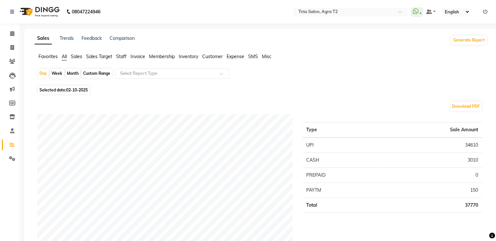
click at [123, 58] on span "Staff" at bounding box center [121, 56] width 10 height 6
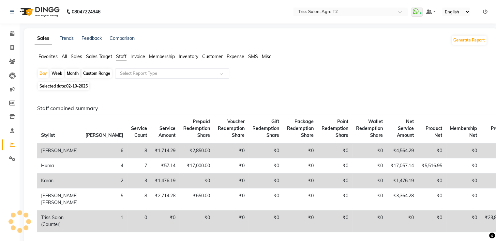
click at [123, 71] on input "text" at bounding box center [166, 73] width 94 height 7
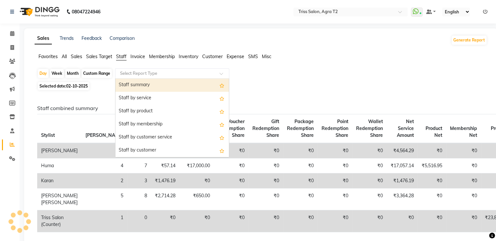
click at [124, 82] on div "Staff summary" at bounding box center [171, 85] width 113 height 13
select select "full_report"
select select "csv"
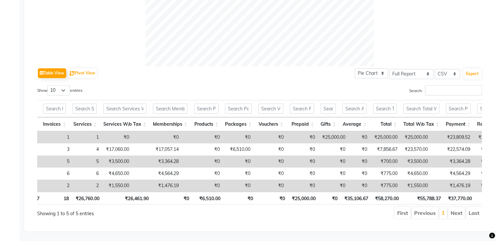
scroll to position [0, 186]
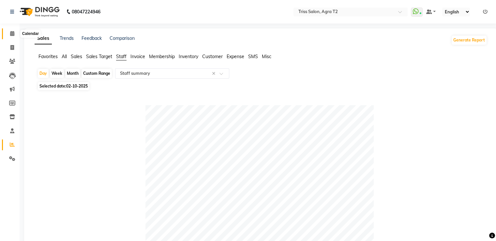
click at [12, 30] on span at bounding box center [12, 33] width 11 height 7
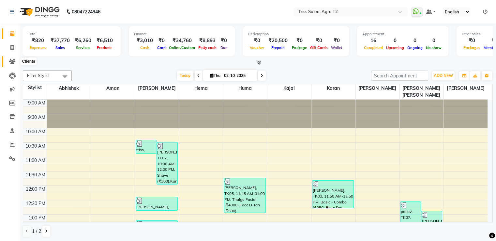
click at [16, 62] on span at bounding box center [12, 61] width 11 height 7
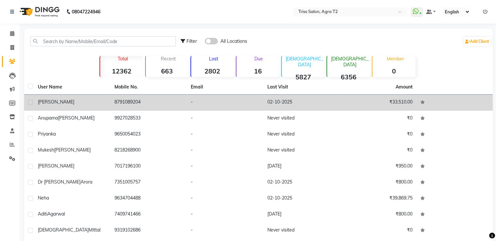
click at [128, 97] on td "8791089204" at bounding box center [149, 103] width 77 height 16
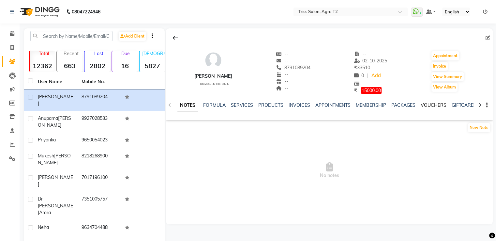
click at [422, 106] on link "VOUCHERS" at bounding box center [433, 105] width 26 height 6
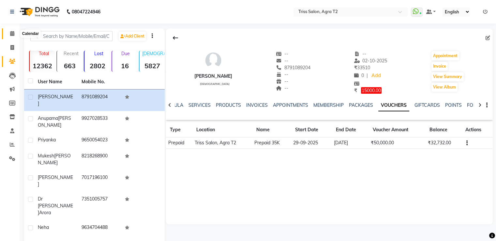
click at [9, 32] on span at bounding box center [12, 33] width 11 height 7
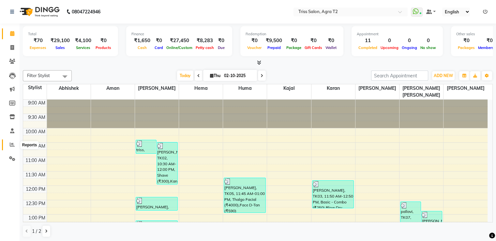
click at [13, 143] on icon at bounding box center [12, 144] width 5 height 5
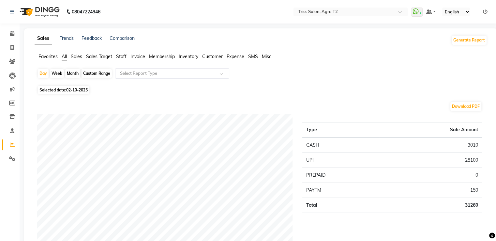
click at [122, 55] on span "Staff" at bounding box center [121, 56] width 10 height 6
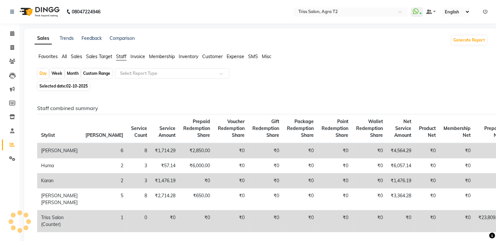
click at [125, 80] on div "Day Week Month Custom Range Select Report Type" at bounding box center [260, 74] width 447 height 12
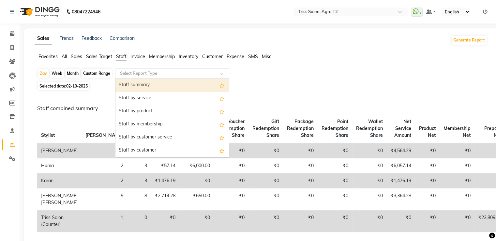
click at [125, 74] on input "text" at bounding box center [166, 73] width 94 height 7
click at [125, 86] on div "Staff summary" at bounding box center [171, 85] width 113 height 13
select select "full_report"
select select "csv"
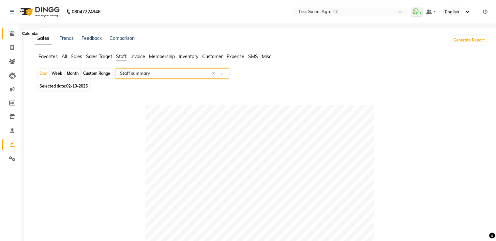
click at [15, 32] on span at bounding box center [12, 33] width 11 height 7
